Goal: Obtain resource: Obtain resource

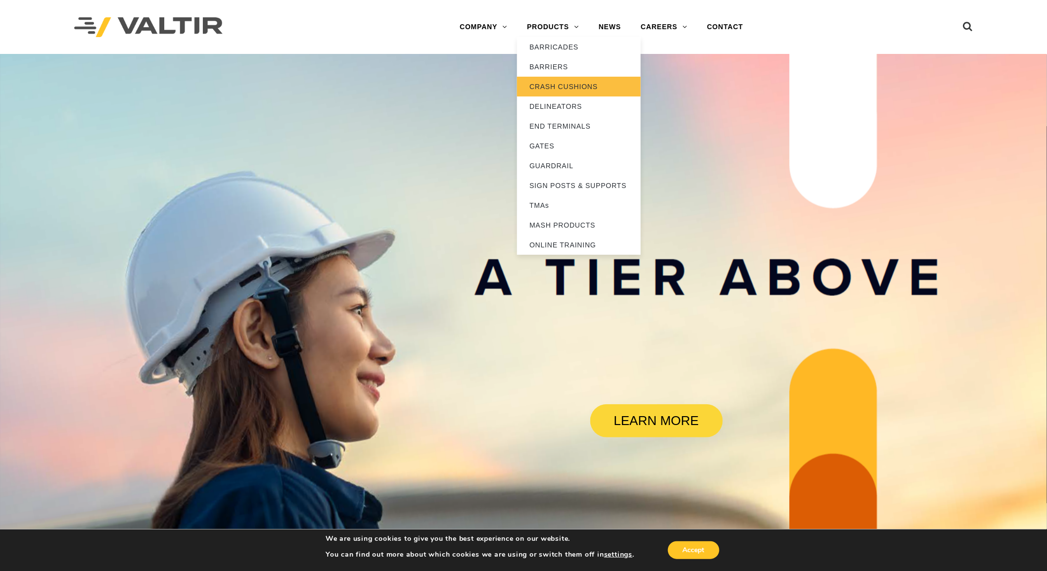
click at [558, 80] on link "CRASH CUSHIONS" at bounding box center [579, 87] width 124 height 20
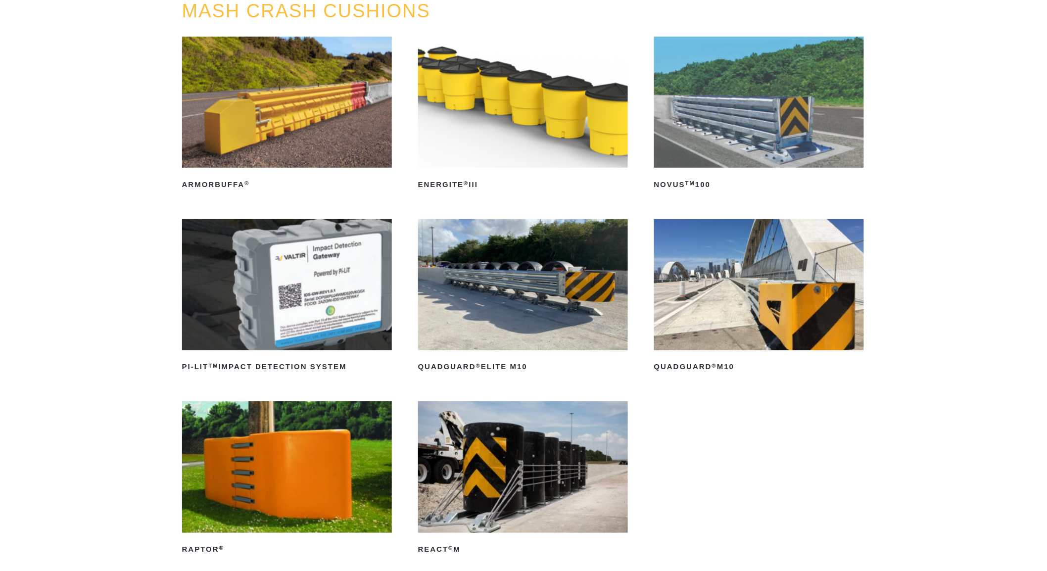
scroll to position [165, 0]
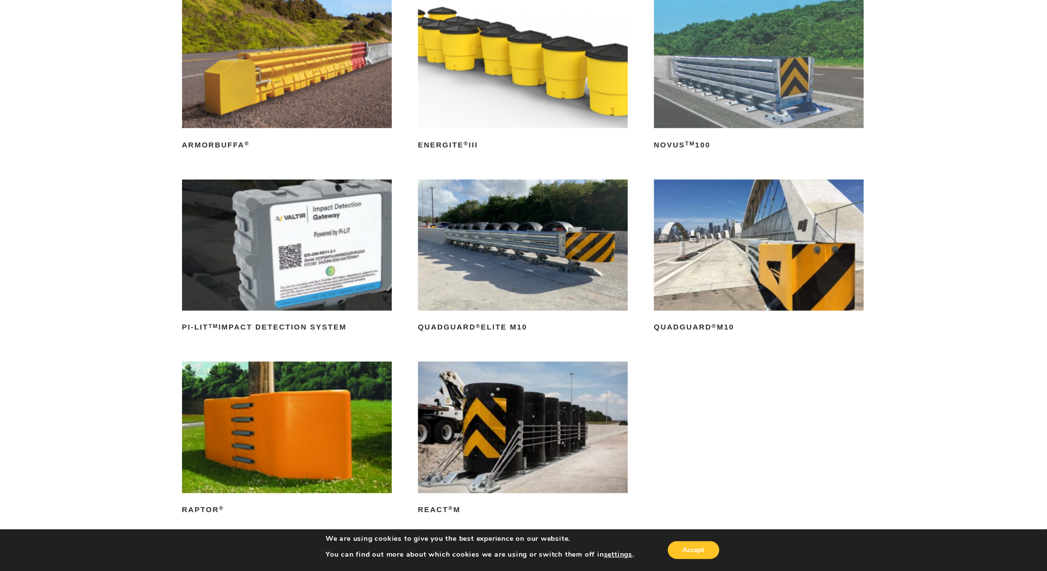
click at [703, 229] on img at bounding box center [759, 245] width 210 height 131
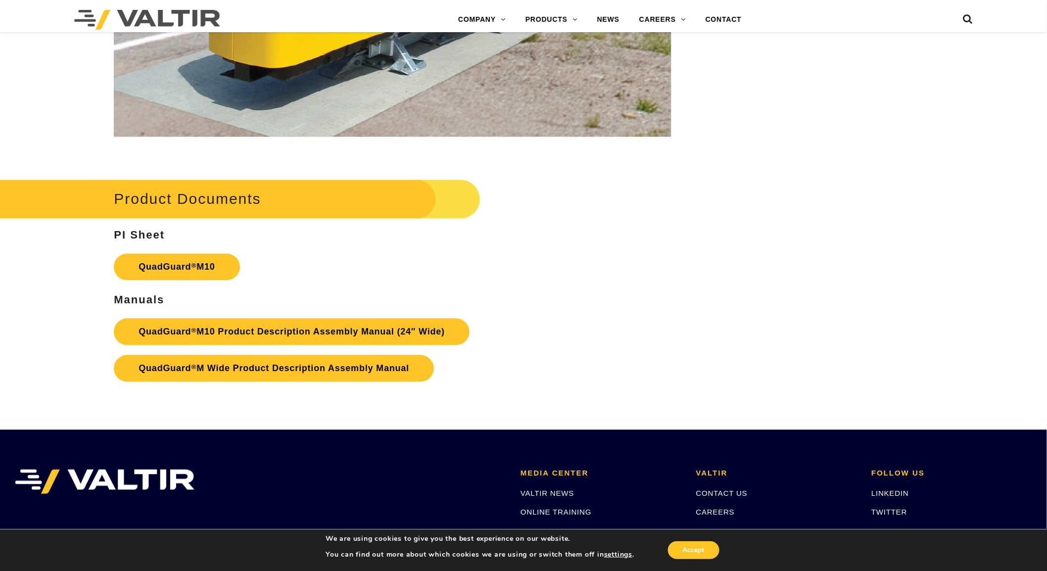
scroll to position [3849, 0]
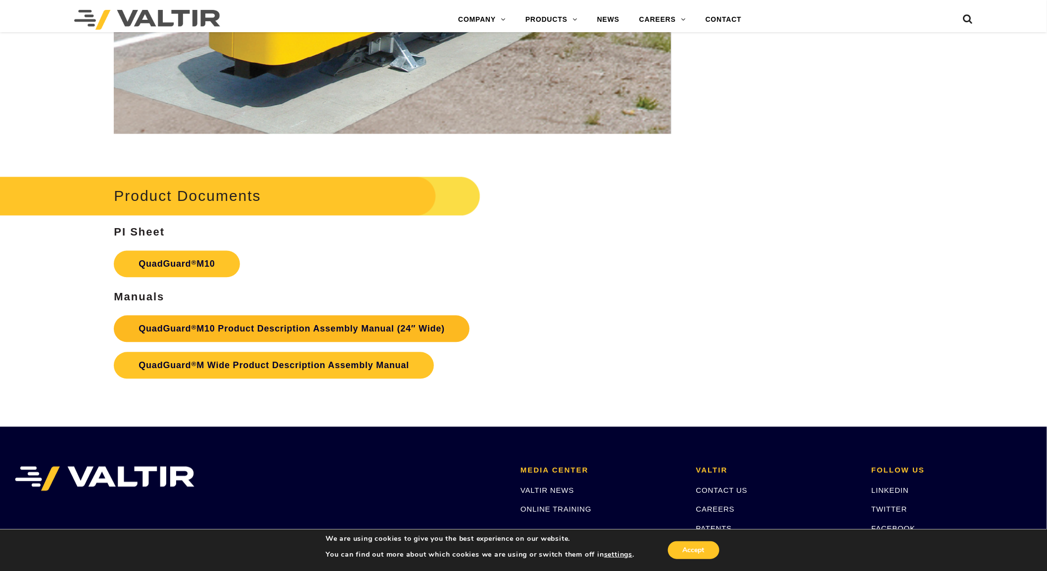
click at [448, 335] on link "QuadGuard ® M10 Product Description Assembly Manual (24″ Wide)" at bounding box center [292, 329] width 356 height 27
